Goal: Task Accomplishment & Management: Manage account settings

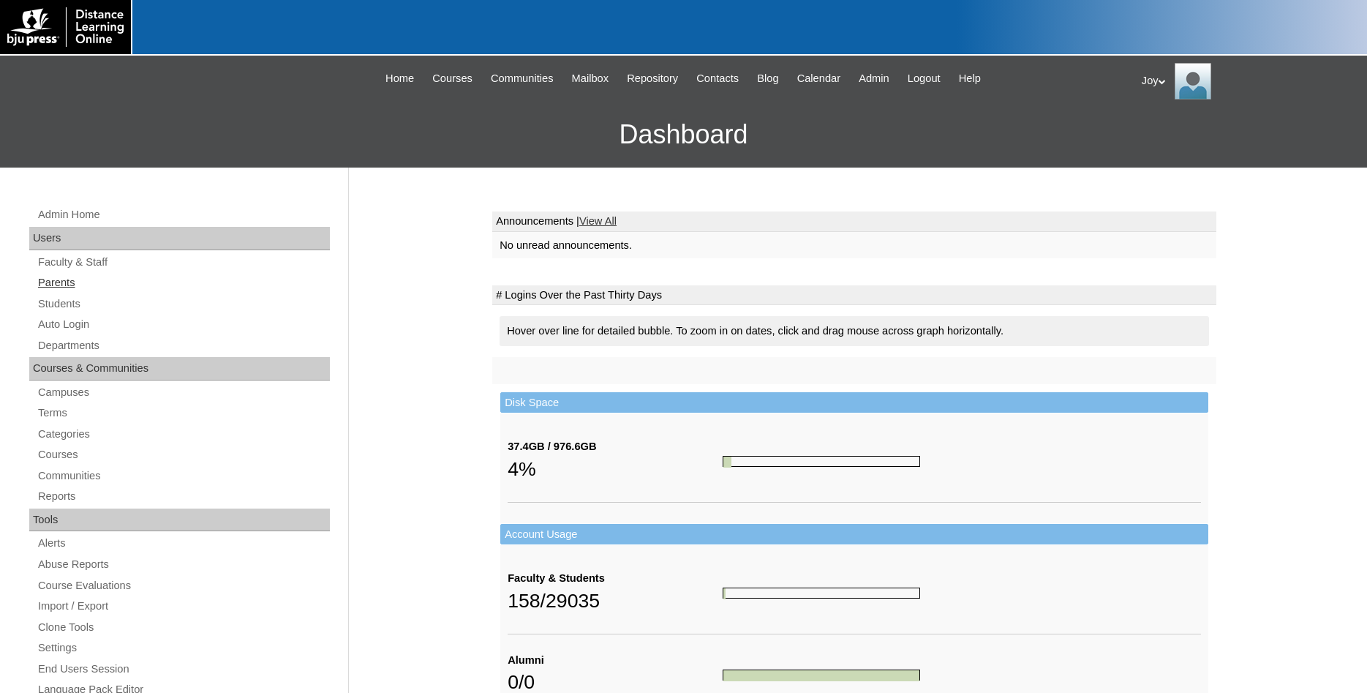
click at [73, 280] on link "Parents" at bounding box center [183, 283] width 293 height 18
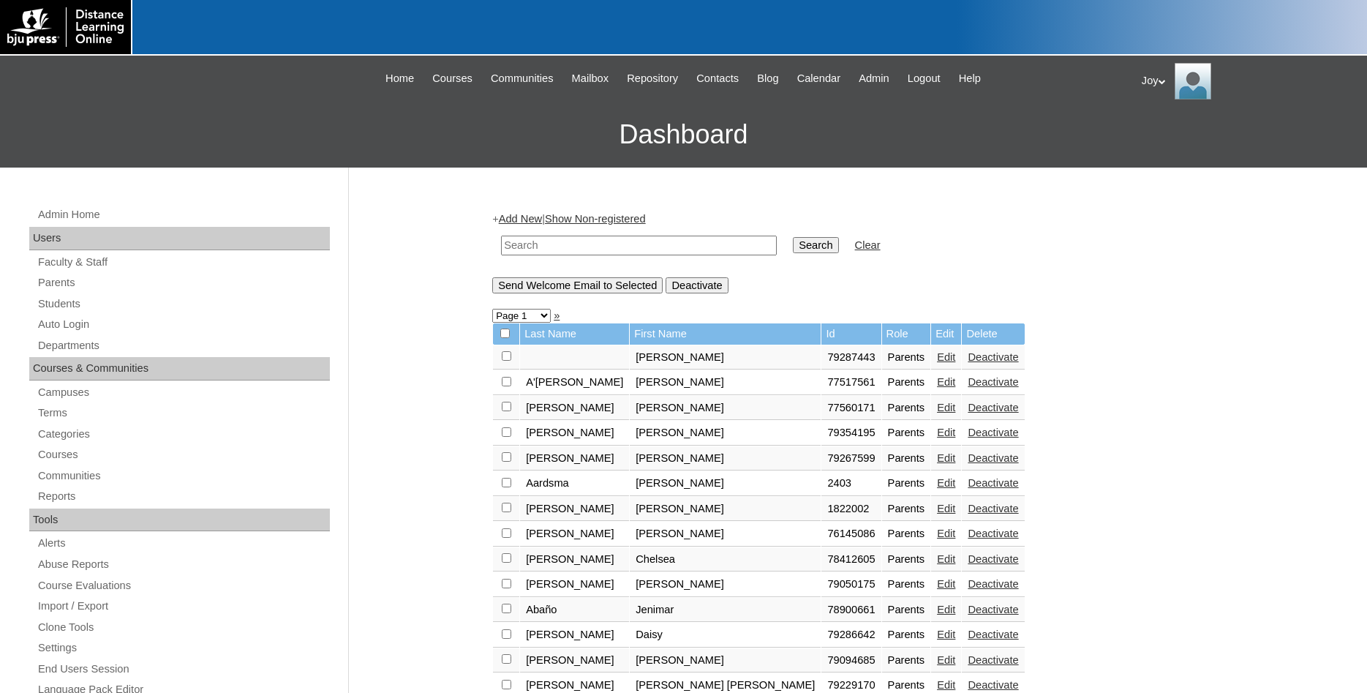
paste input "kayleeann"
type input "kayleeann"
drag, startPoint x: 636, startPoint y: 243, endPoint x: 303, endPoint y: 211, distance: 334.3
click at [501, 236] on input "kayleeann" at bounding box center [639, 246] width 276 height 20
click at [528, 246] on input "text" at bounding box center [639, 246] width 276 height 20
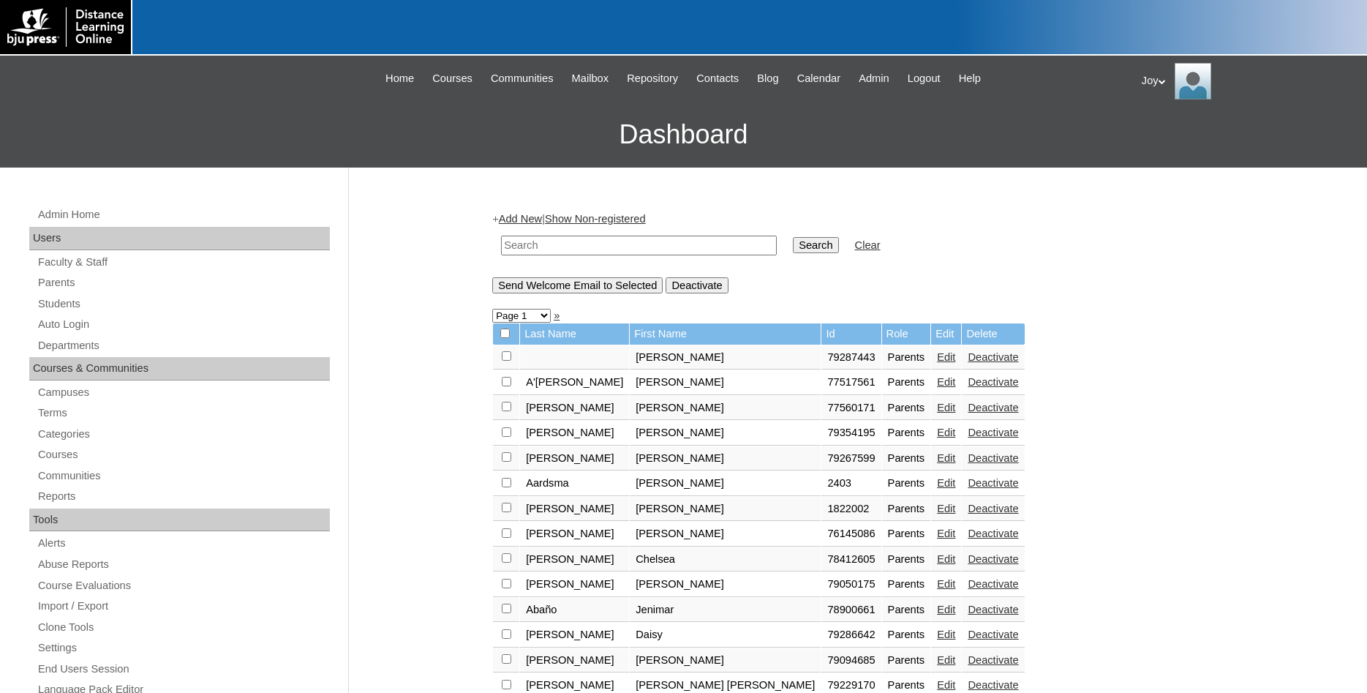
paste input "79481231"
type input "79481231"
click at [805, 252] on input "Search" at bounding box center [815, 245] width 45 height 16
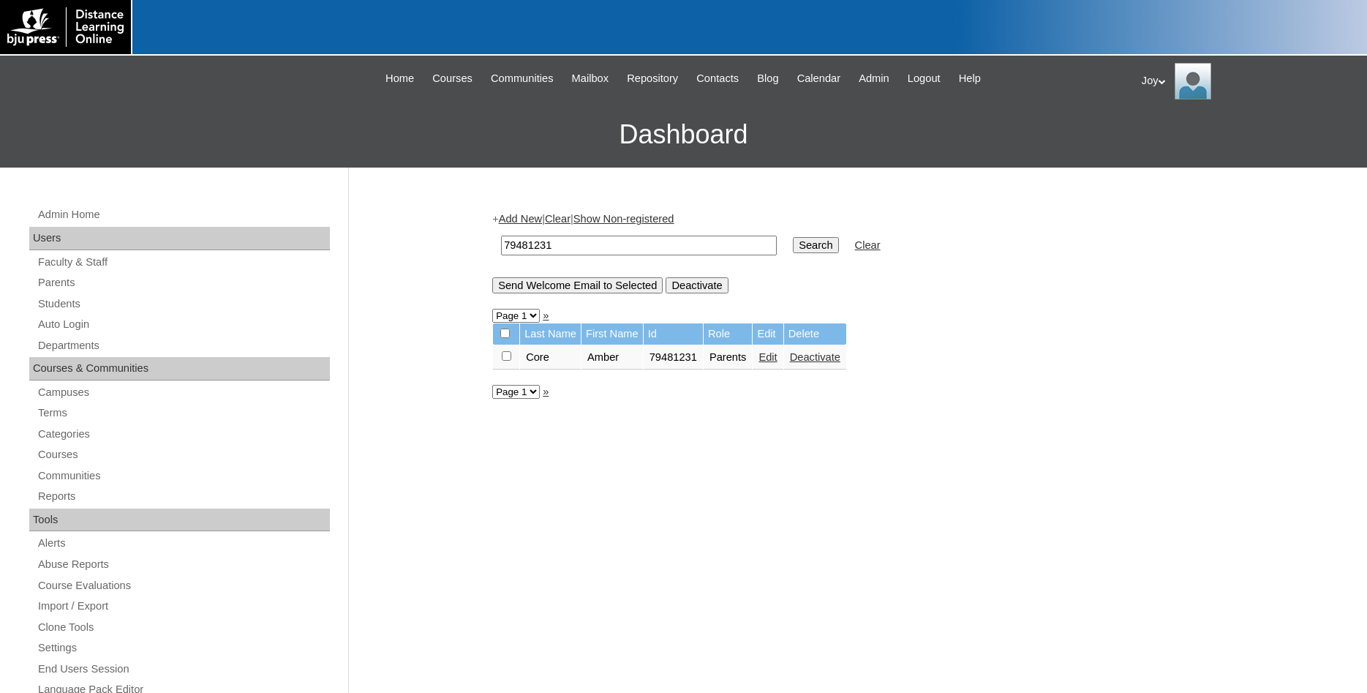
click at [768, 363] on link "Edit" at bounding box center [768, 357] width 18 height 12
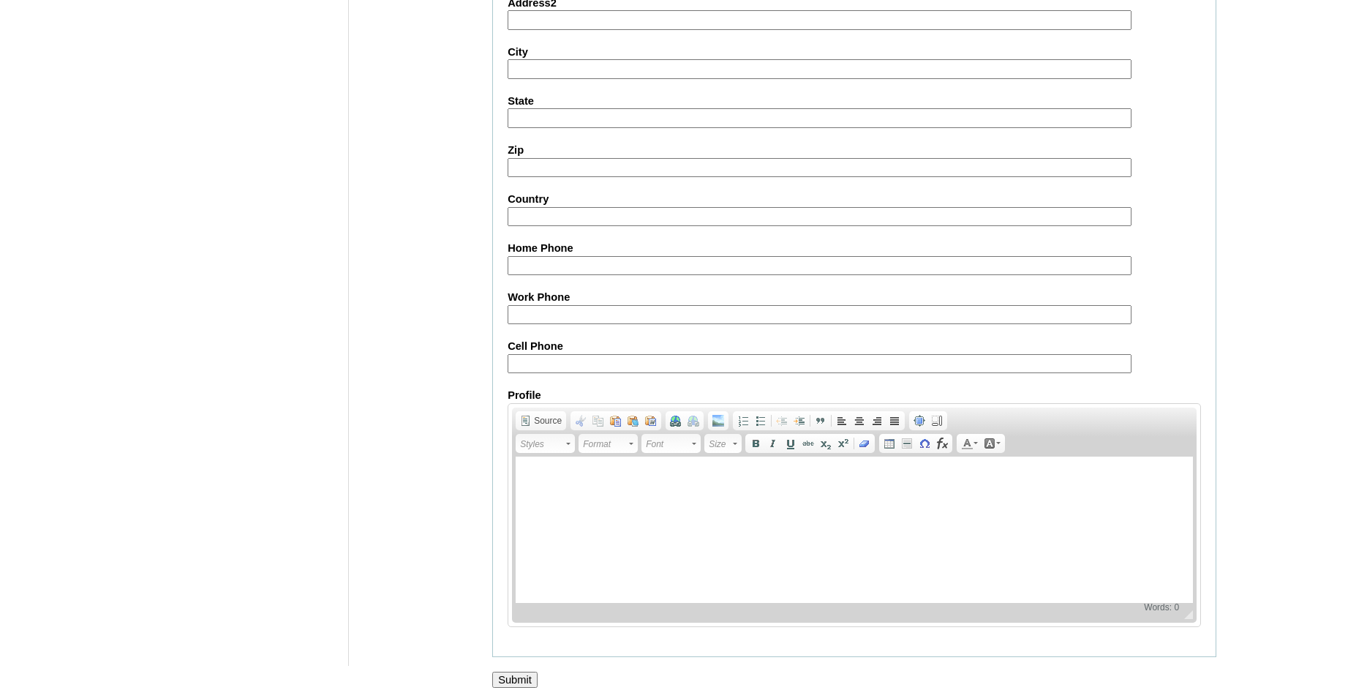
scroll to position [1237, 0]
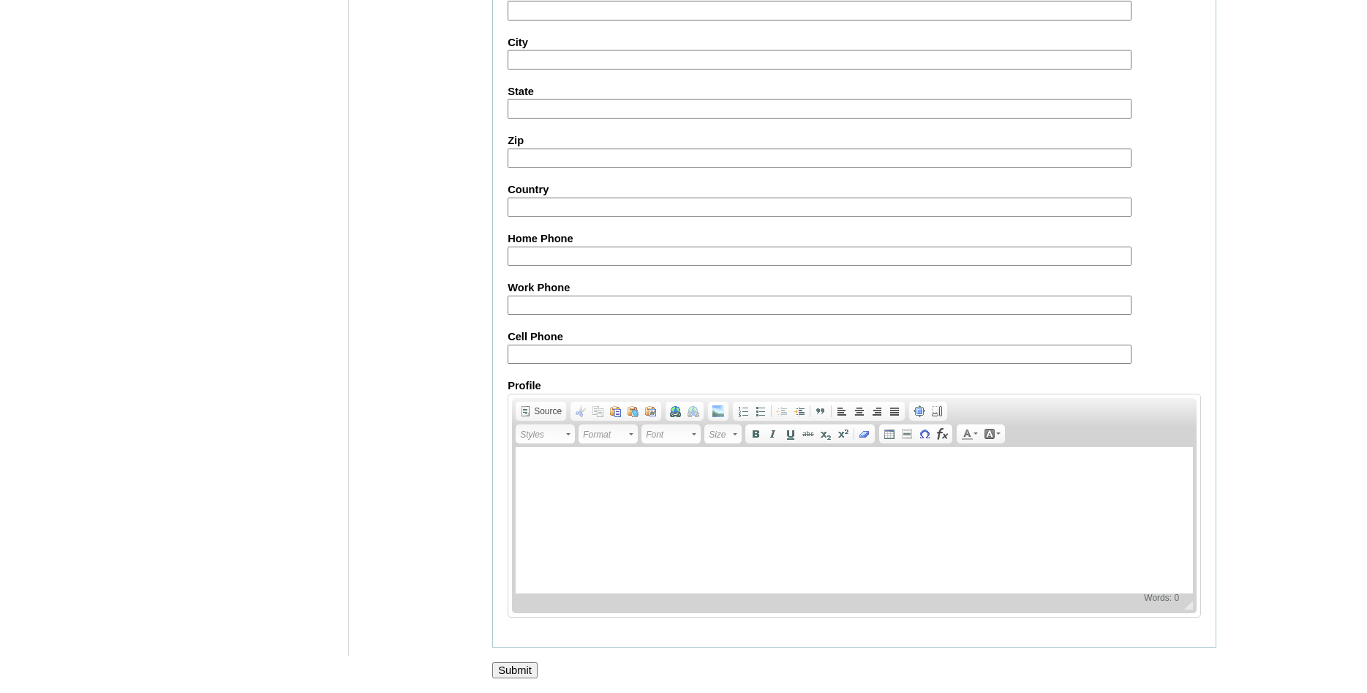
click at [523, 669] on input "Submit" at bounding box center [514, 670] width 45 height 16
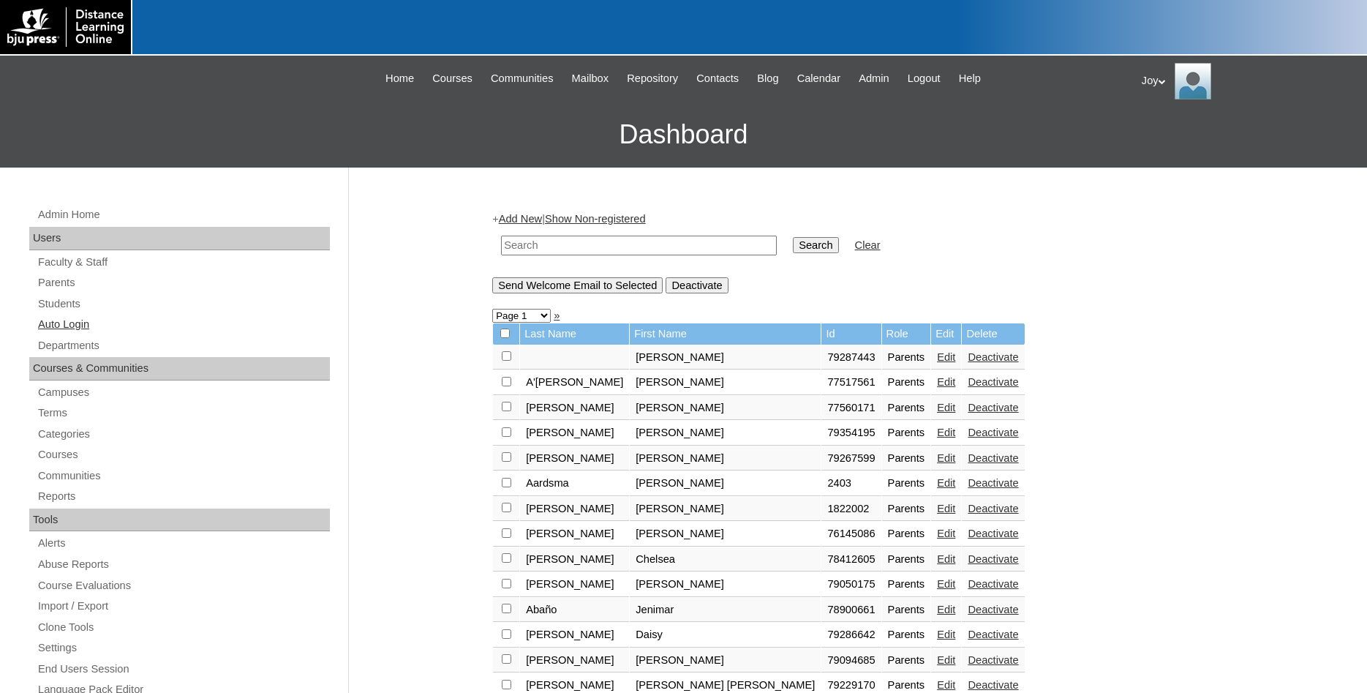
click at [68, 320] on link "Auto Login" at bounding box center [183, 324] width 293 height 18
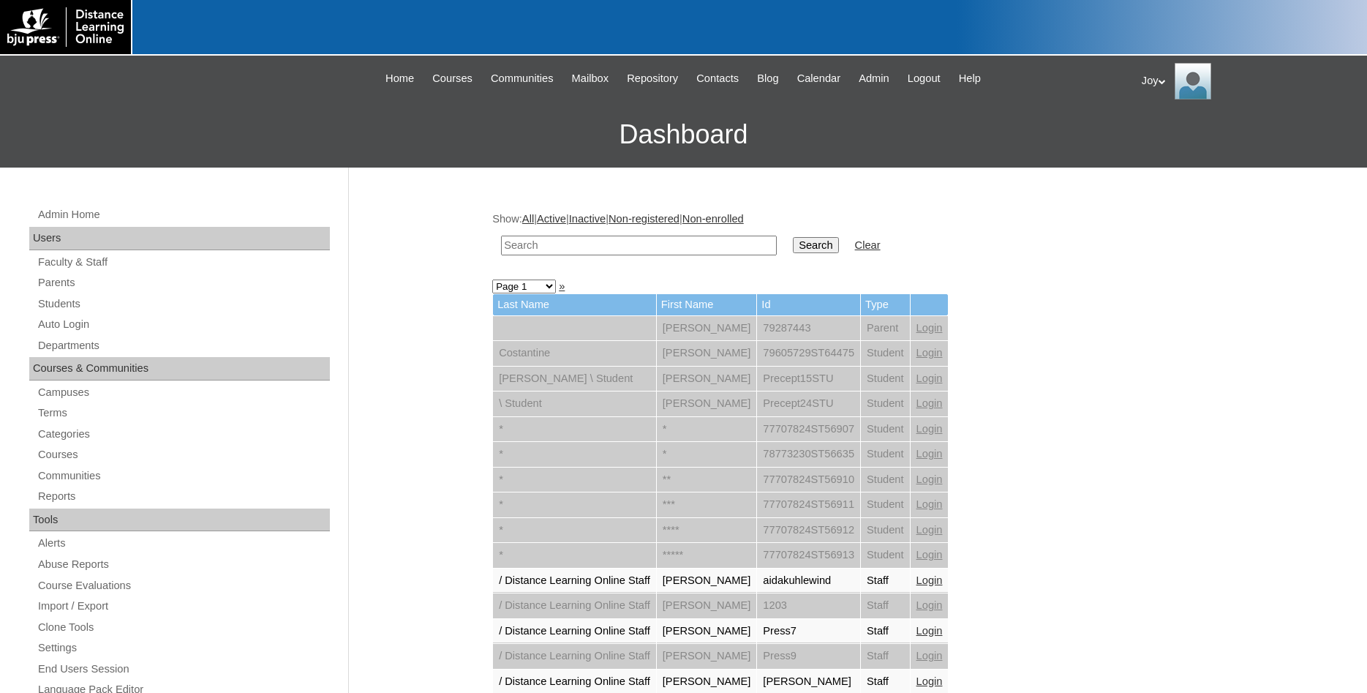
paste input "79481231"
type input "79481231"
click at [808, 240] on input "Search" at bounding box center [815, 245] width 45 height 16
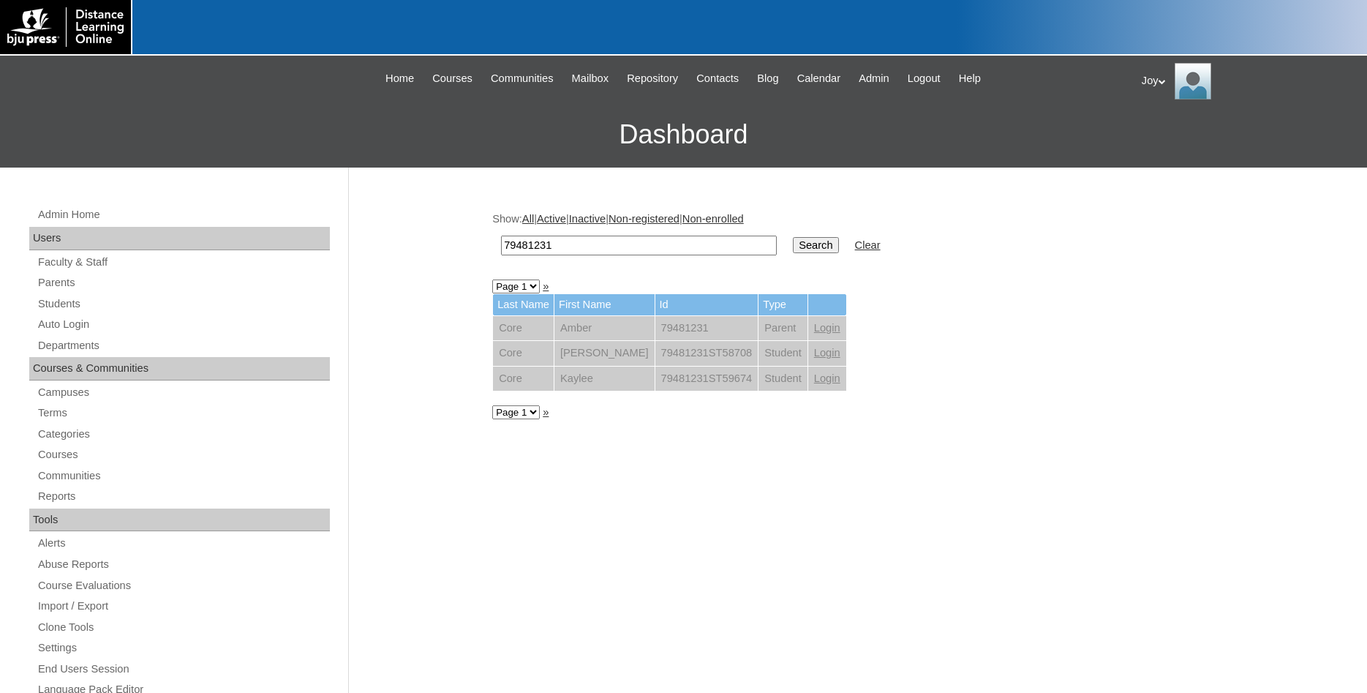
click at [814, 329] on link "Login" at bounding box center [827, 328] width 26 height 12
